Goal: Obtain resource: Download file/media

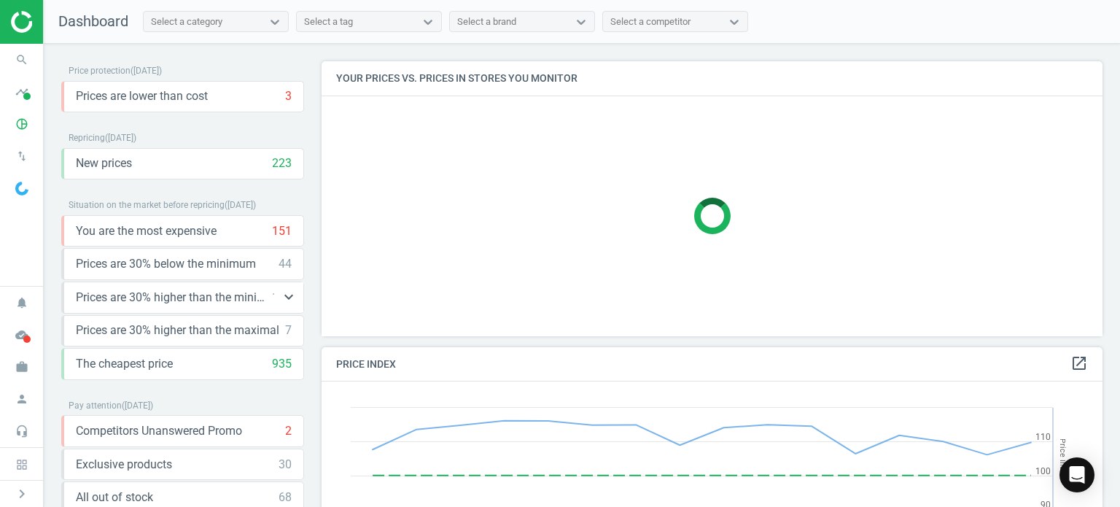
scroll to position [326, 792]
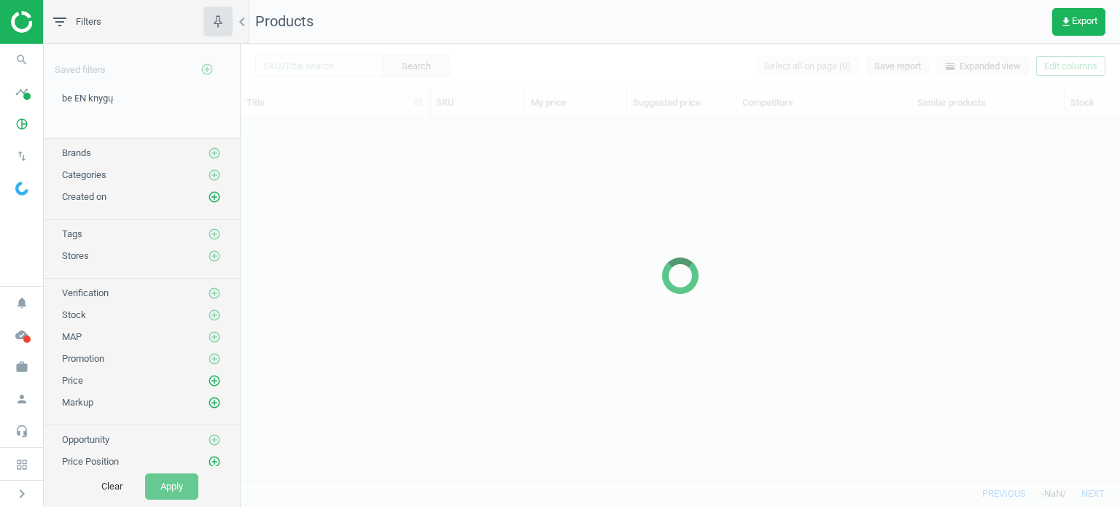
scroll to position [340, 867]
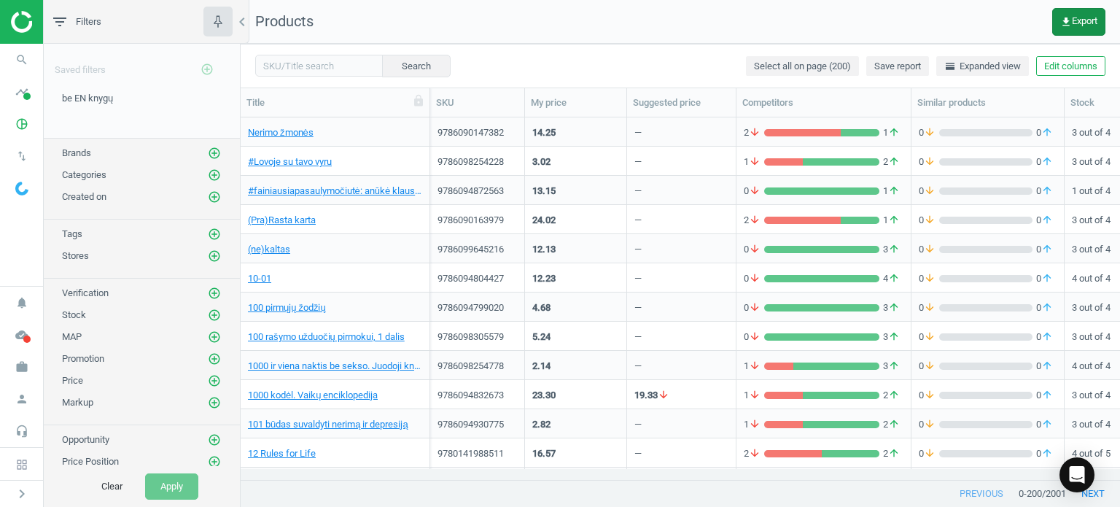
click at [1072, 26] on span "get_app Export" at bounding box center [1078, 22] width 37 height 12
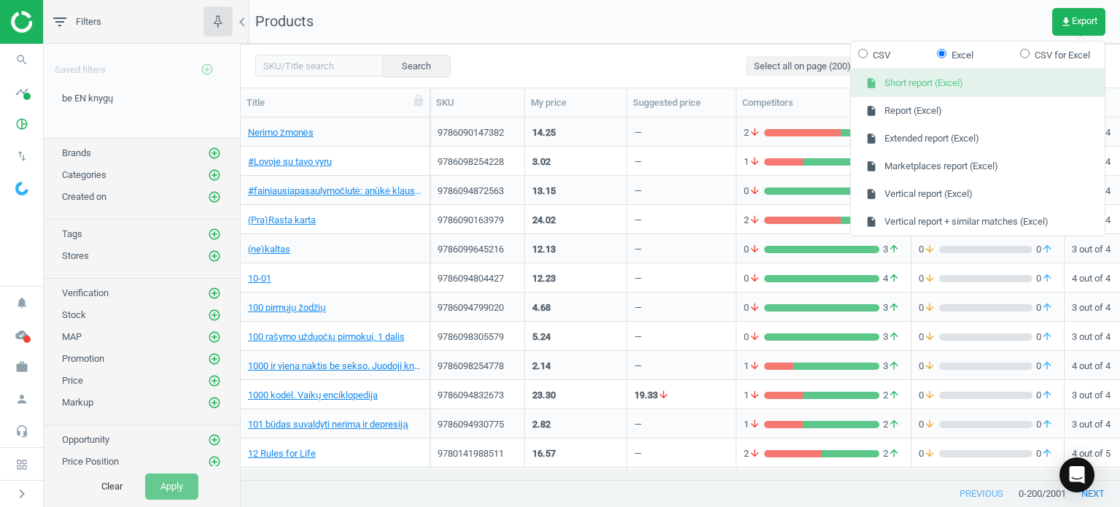
click at [915, 86] on button "insert_drive_file Short report (Excel)" at bounding box center [978, 83] width 254 height 28
